Goal: Check status

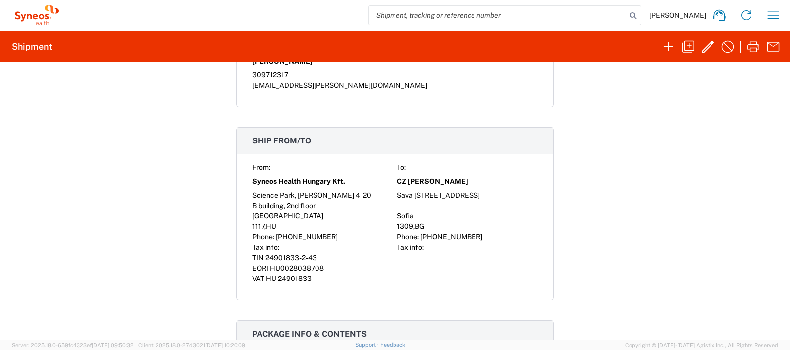
scroll to position [729, 0]
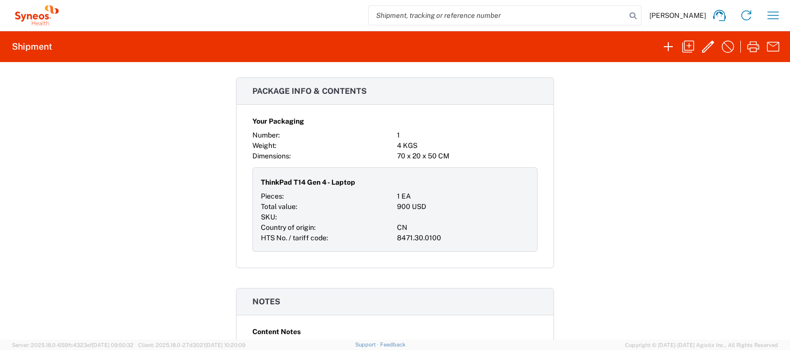
click at [413, 94] on h3 "Package info & contents" at bounding box center [395, 91] width 317 height 27
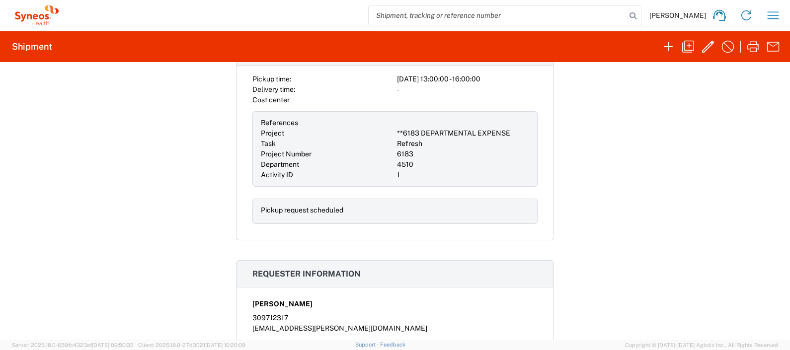
scroll to position [0, 0]
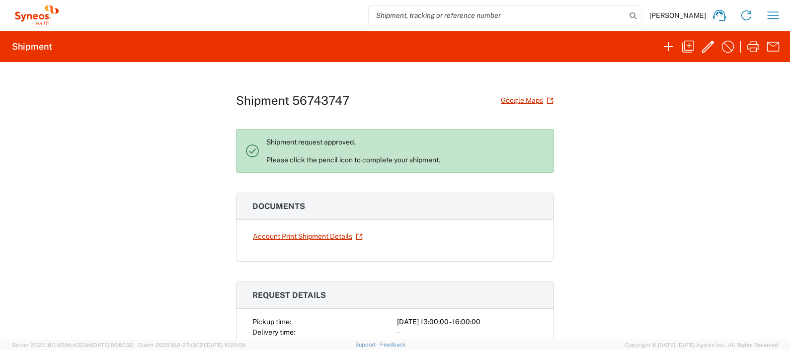
click at [303, 97] on h1 "Shipment 56743747" at bounding box center [292, 100] width 113 height 14
click at [304, 97] on h1 "Shipment 56743747" at bounding box center [292, 100] width 113 height 14
copy h1 "56743747"
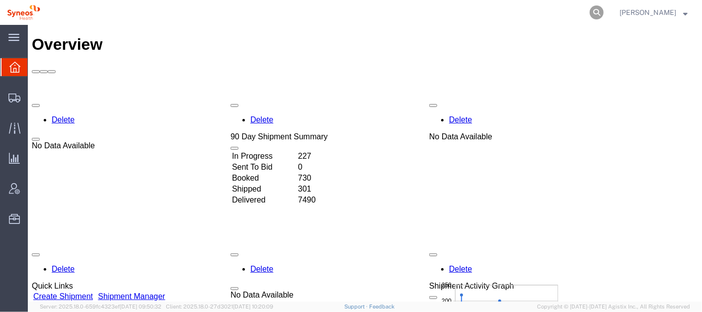
click at [604, 9] on icon at bounding box center [597, 12] width 14 height 14
paste input "56743747"
type input "56743747"
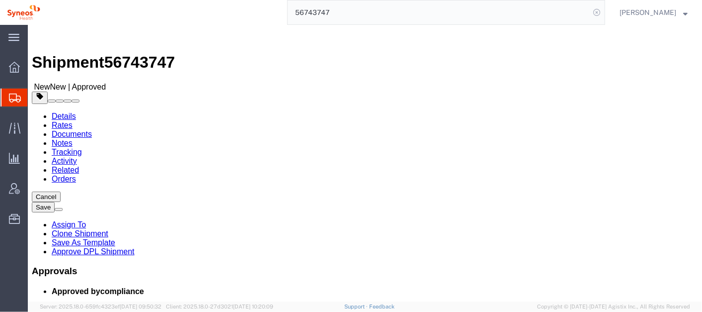
select select "48854"
select select
click link "Activity"
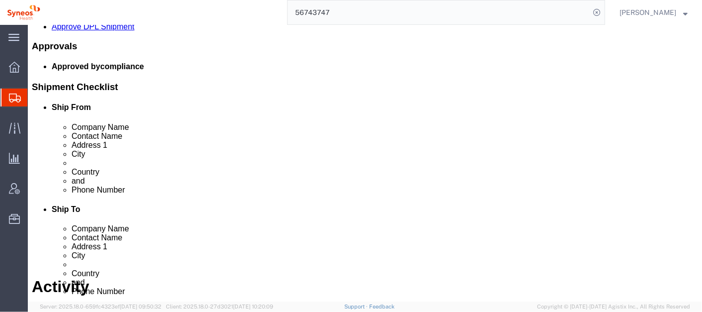
scroll to position [340, 0]
